Goal: Task Accomplishment & Management: Complete application form

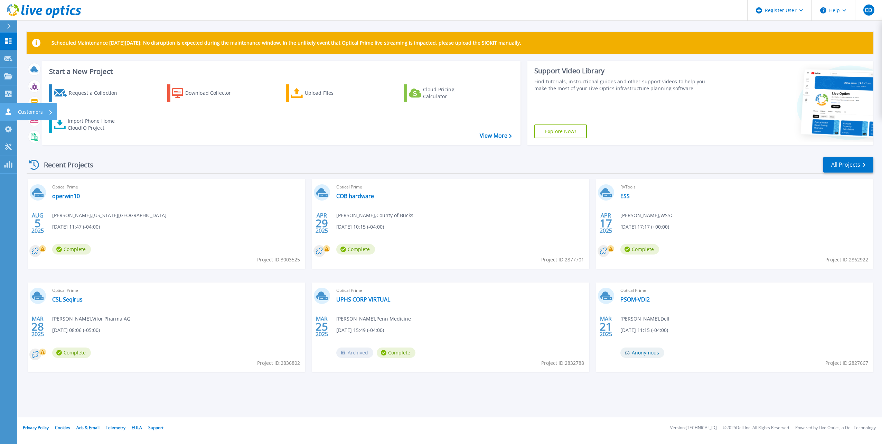
click at [7, 110] on icon at bounding box center [9, 111] width 6 height 7
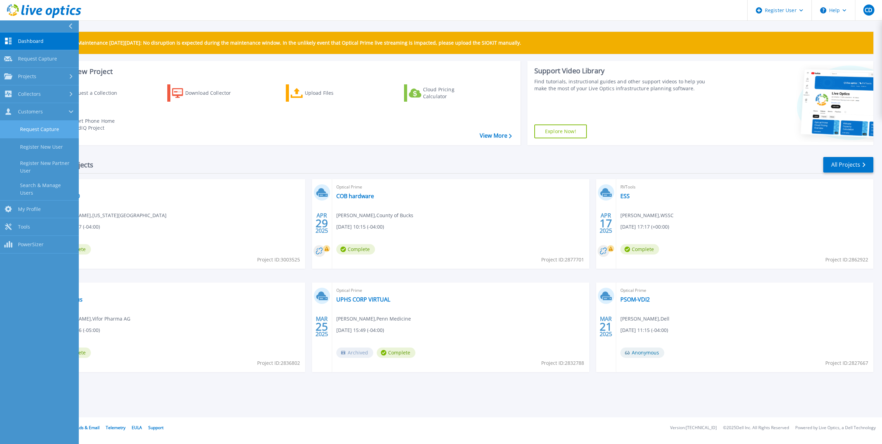
click at [29, 133] on link "Request Capture" at bounding box center [39, 130] width 79 height 18
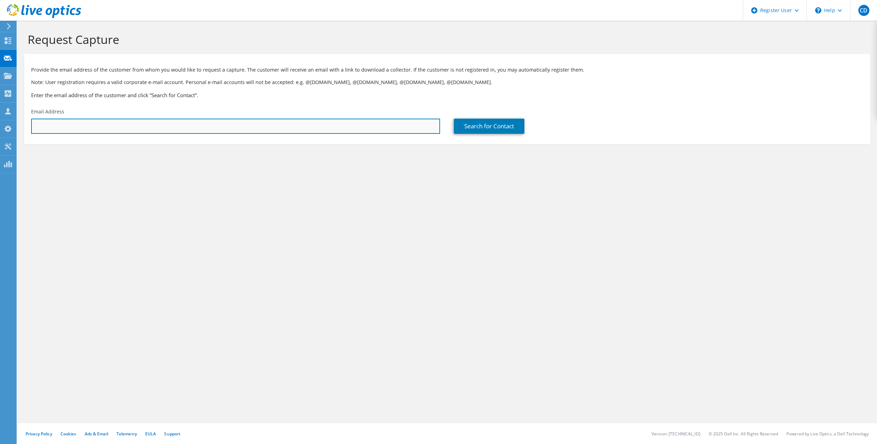
drag, startPoint x: 0, startPoint y: 0, endPoint x: 93, endPoint y: 124, distance: 154.5
click at [93, 124] on input "text" at bounding box center [235, 126] width 409 height 15
click at [151, 124] on input "text" at bounding box center [235, 126] width 409 height 15
paste input "osondu.elemuo@maryland.gov"
type input "osondu.elemuo@maryland.gov"
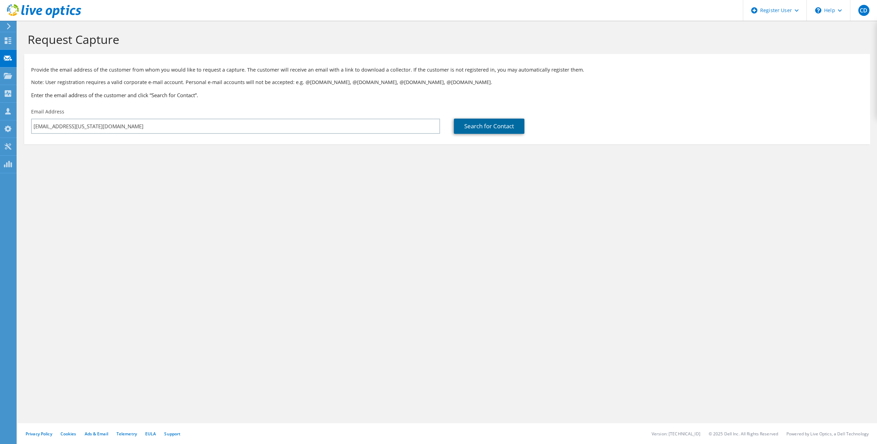
click at [494, 124] on link "Search for Contact" at bounding box center [489, 126] width 70 height 15
type input "Carroll County Health Dept."
type input "Osondu"
type input "Elemou"
type input "United States"
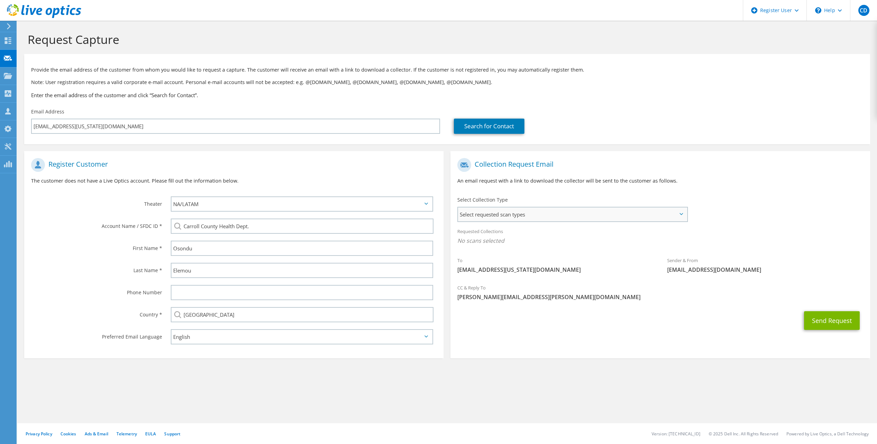
drag, startPoint x: 519, startPoint y: 215, endPoint x: 526, endPoint y: 220, distance: 8.7
click at [519, 215] on span "Select requested scan types" at bounding box center [572, 214] width 228 height 14
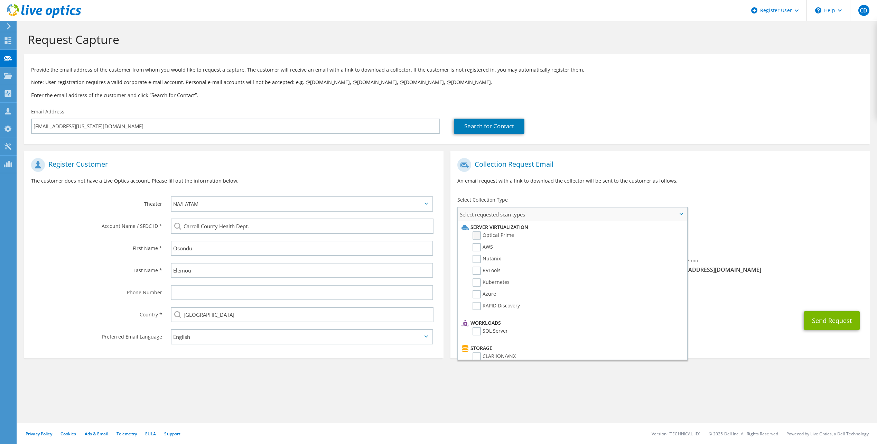
click at [475, 237] on label "Optical Prime" at bounding box center [492, 235] width 41 height 8
click at [0, 0] on input "Optical Prime" at bounding box center [0, 0] width 0 height 0
click at [738, 342] on section "Collection Request Email An email request with a link to download the collector…" at bounding box center [659, 254] width 419 height 207
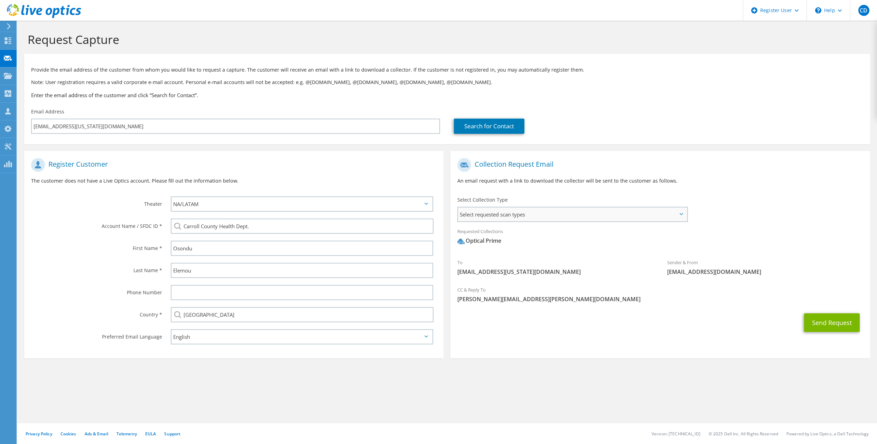
click at [581, 214] on span "Select requested scan types" at bounding box center [572, 214] width 228 height 14
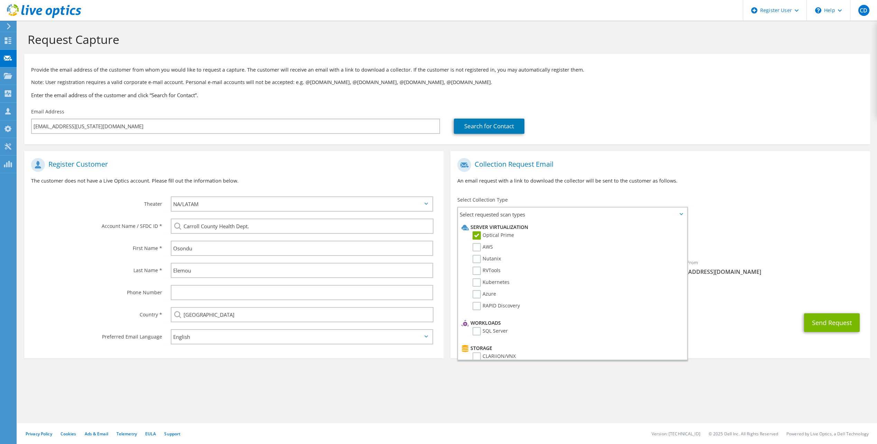
click at [744, 202] on div "To osondu.elemuo@maryland.gov Sender & From liveoptics@liveoptics.com" at bounding box center [659, 218] width 419 height 128
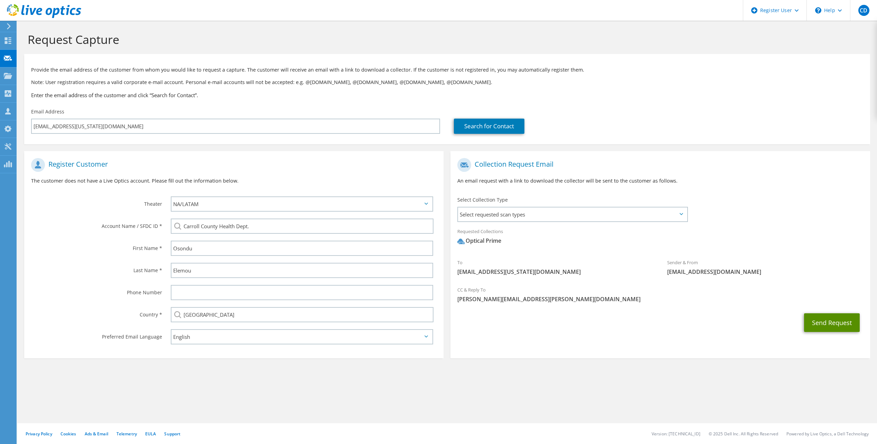
click at [817, 322] on button "Send Request" at bounding box center [832, 322] width 56 height 19
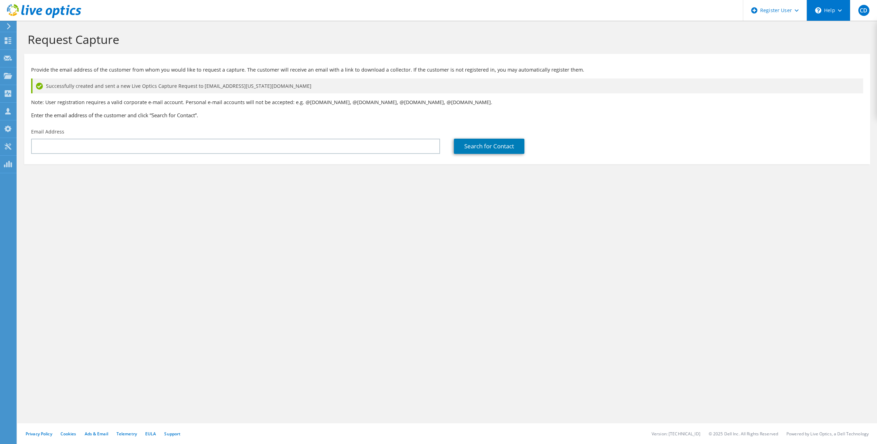
click at [825, 12] on div "\n Help" at bounding box center [828, 10] width 44 height 21
click at [830, 30] on link "Explore Helpful Articles" at bounding box center [844, 29] width 77 height 17
